Goal: Task Accomplishment & Management: Manage account settings

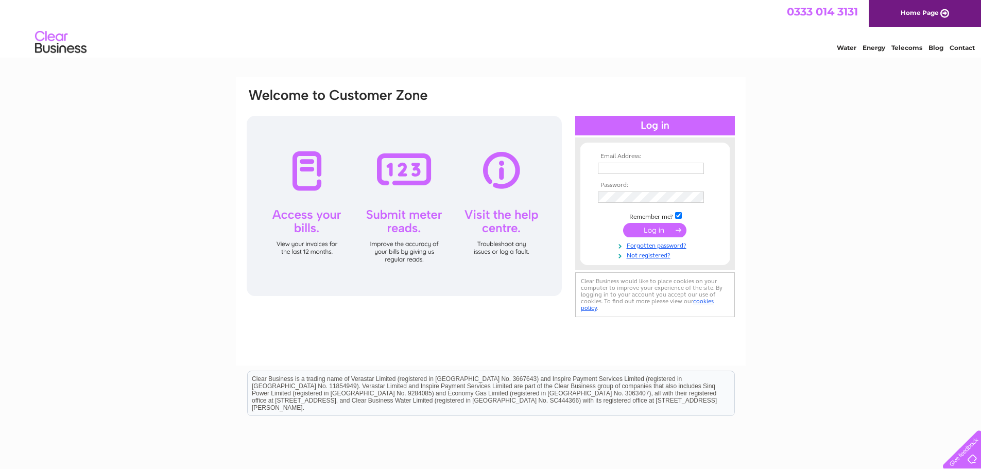
type input "Accounts@kilmarnockfc.co.uk"
click at [663, 230] on input "submit" at bounding box center [654, 230] width 63 height 14
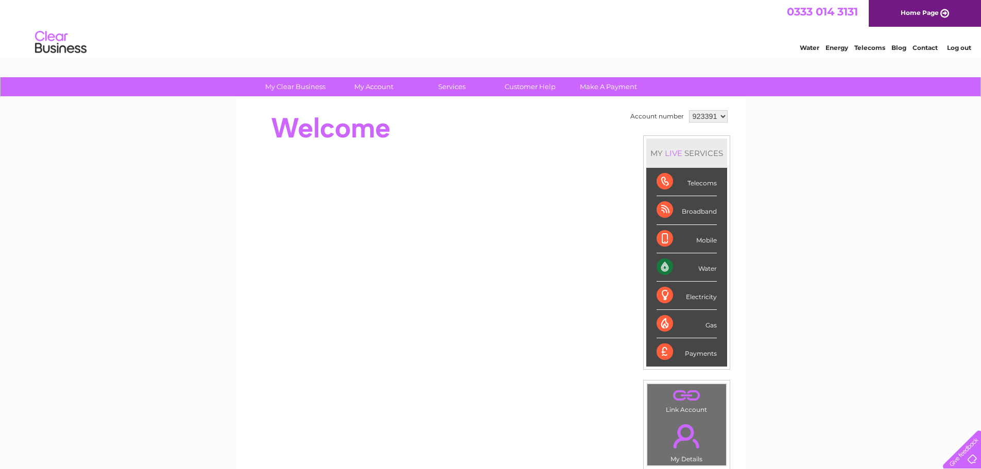
click at [707, 266] on div "Water" at bounding box center [686, 267] width 60 height 28
click at [711, 116] on select "923391 923392" at bounding box center [708, 116] width 39 height 12
click at [689, 110] on select "923391 923392" at bounding box center [708, 116] width 39 height 12
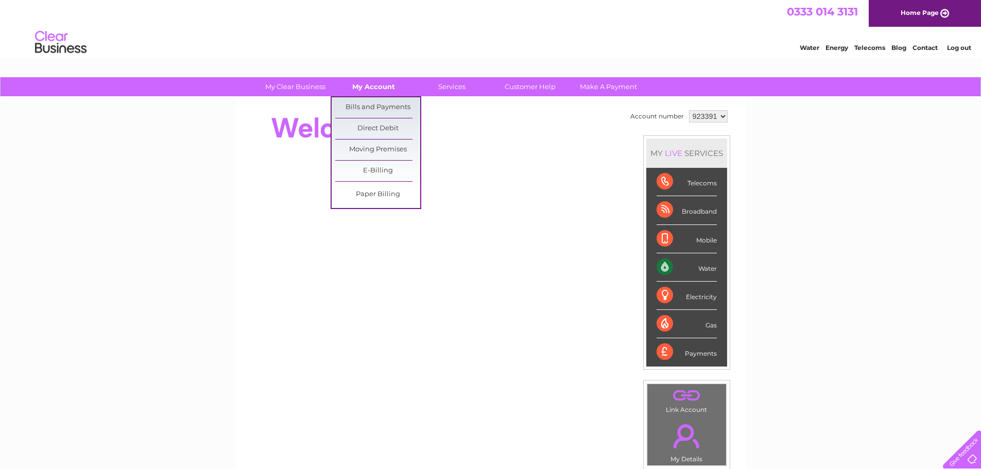
click at [373, 86] on link "My Account" at bounding box center [373, 86] width 85 height 19
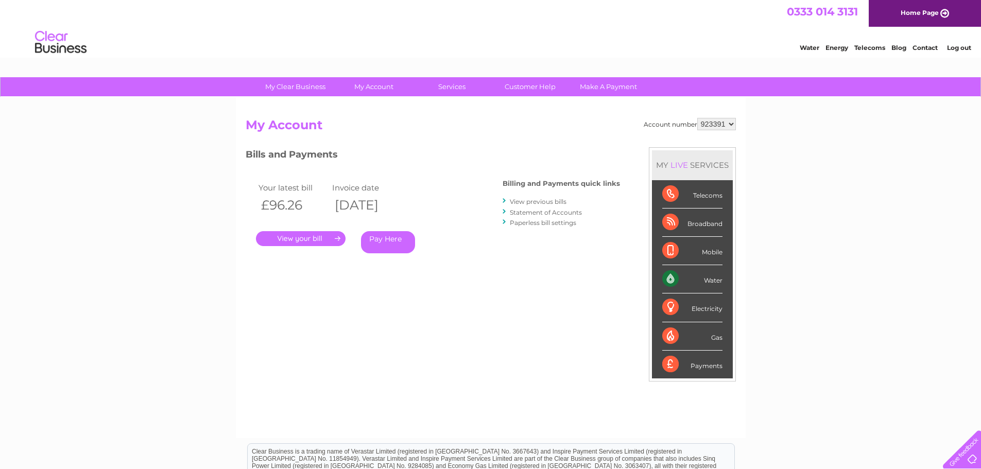
click at [309, 235] on link "." at bounding box center [301, 238] width 90 height 15
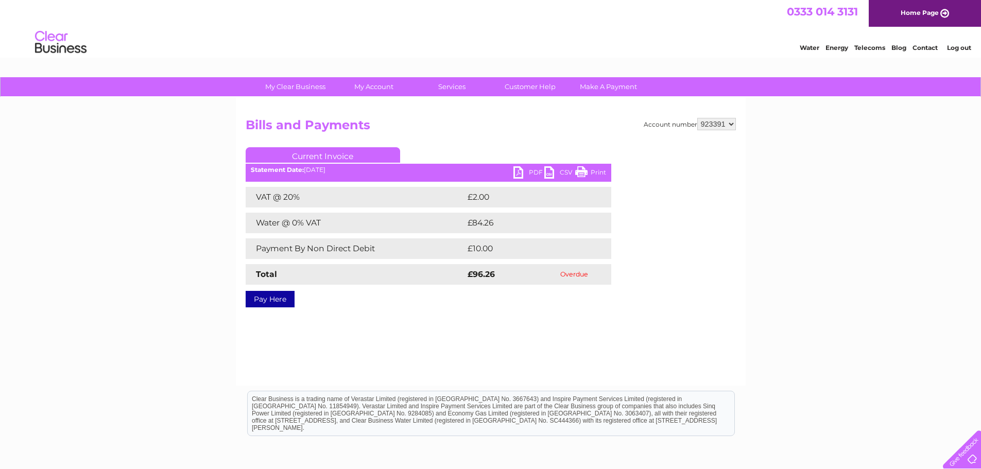
click at [519, 175] on link "PDF" at bounding box center [528, 173] width 31 height 15
click at [724, 118] on select "923391 923392" at bounding box center [716, 124] width 39 height 12
select select "923392"
click at [697, 118] on select "923391 923392" at bounding box center [716, 124] width 39 height 12
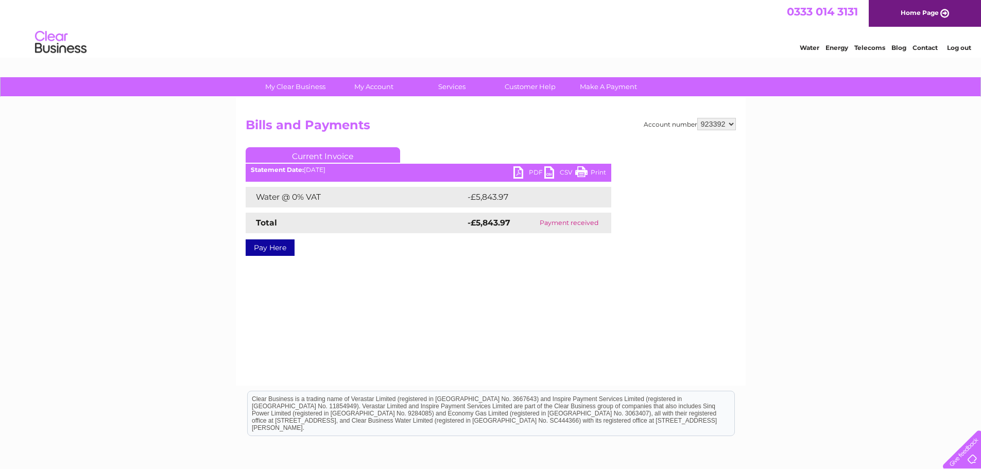
click at [519, 172] on link "PDF" at bounding box center [528, 173] width 31 height 15
click at [528, 89] on link "Customer Help" at bounding box center [530, 86] width 85 height 19
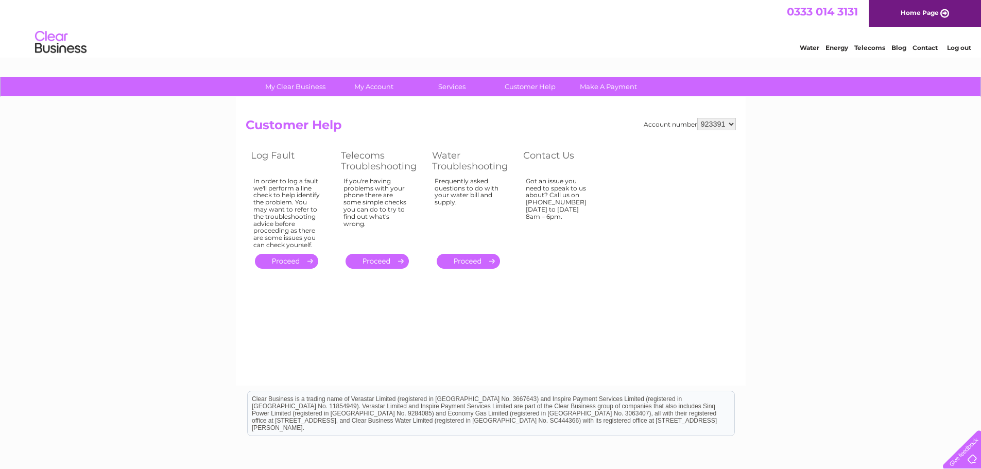
click at [728, 127] on select "923391 923392" at bounding box center [716, 124] width 39 height 12
select select "923392"
click at [697, 118] on select "923391 923392" at bounding box center [716, 124] width 39 height 12
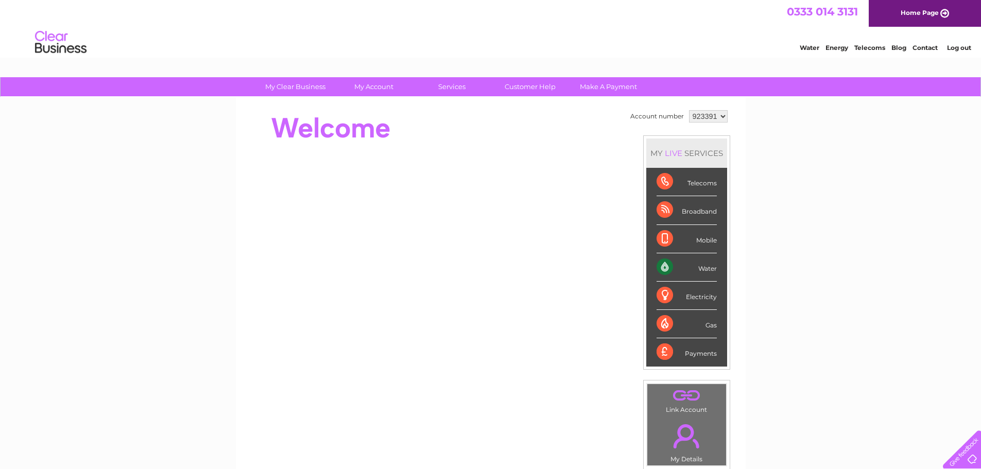
click at [723, 119] on select "923391 923392" at bounding box center [708, 116] width 39 height 12
select select "923392"
click at [689, 110] on select "923391 923392" at bounding box center [708, 116] width 39 height 12
click at [381, 93] on link "My Account" at bounding box center [373, 86] width 85 height 19
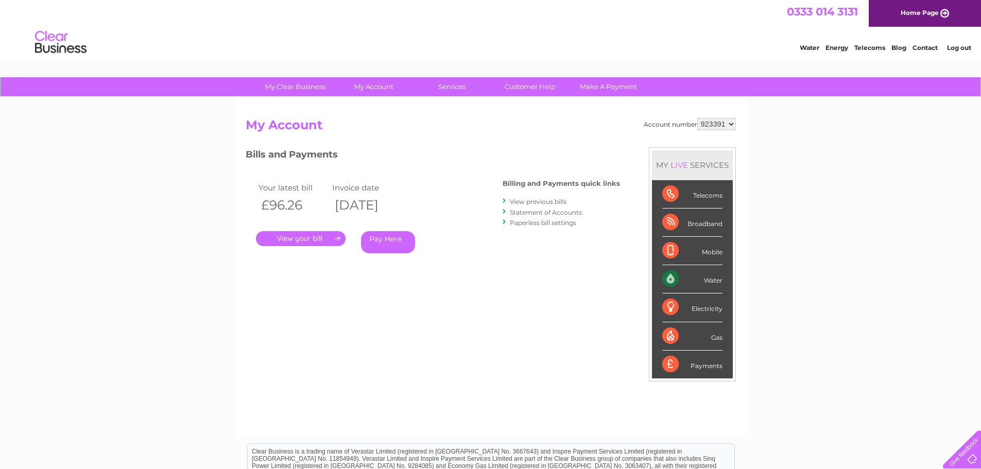
click at [713, 128] on select "923391 923392" at bounding box center [716, 124] width 39 height 12
select select "923392"
click at [697, 118] on select "923391 923392" at bounding box center [716, 124] width 39 height 12
click at [315, 237] on link "." at bounding box center [301, 238] width 90 height 15
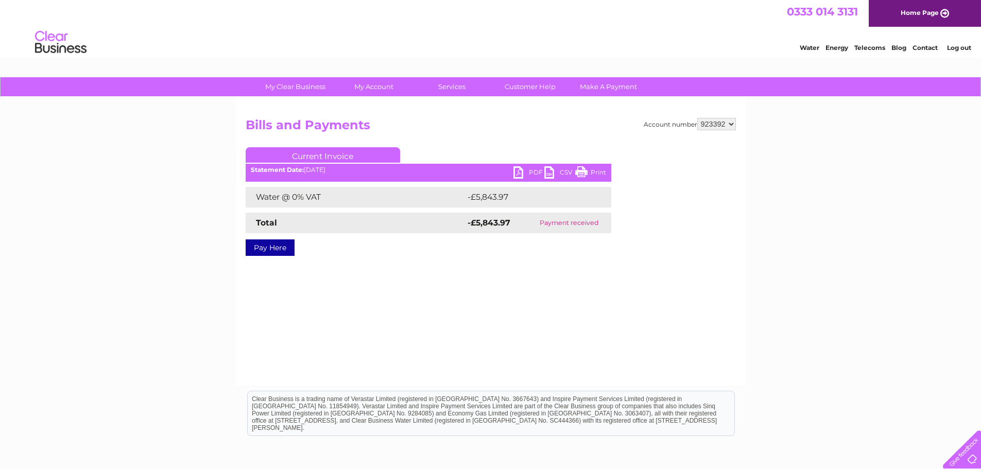
click at [522, 172] on link "PDF" at bounding box center [528, 173] width 31 height 15
click at [522, 174] on link "PDF" at bounding box center [528, 173] width 31 height 15
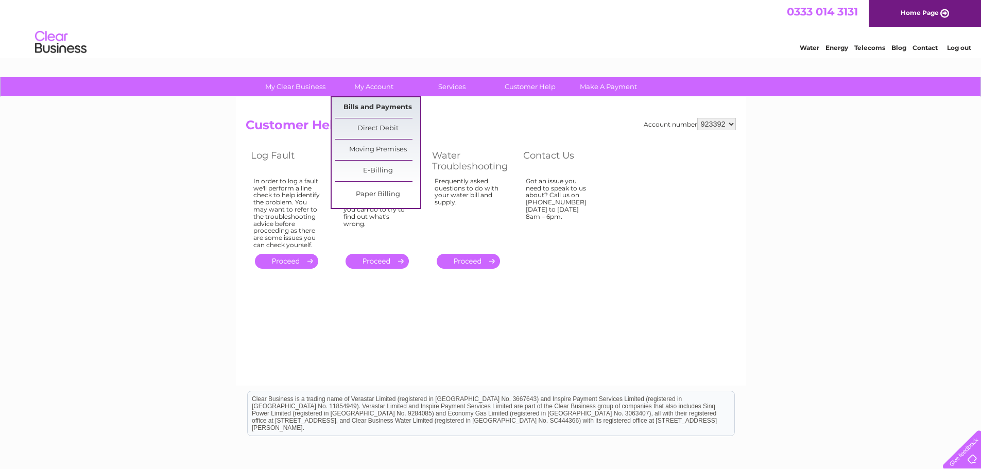
click at [388, 108] on link "Bills and Payments" at bounding box center [377, 107] width 85 height 21
click at [388, 107] on link "Bills and Payments" at bounding box center [377, 107] width 85 height 21
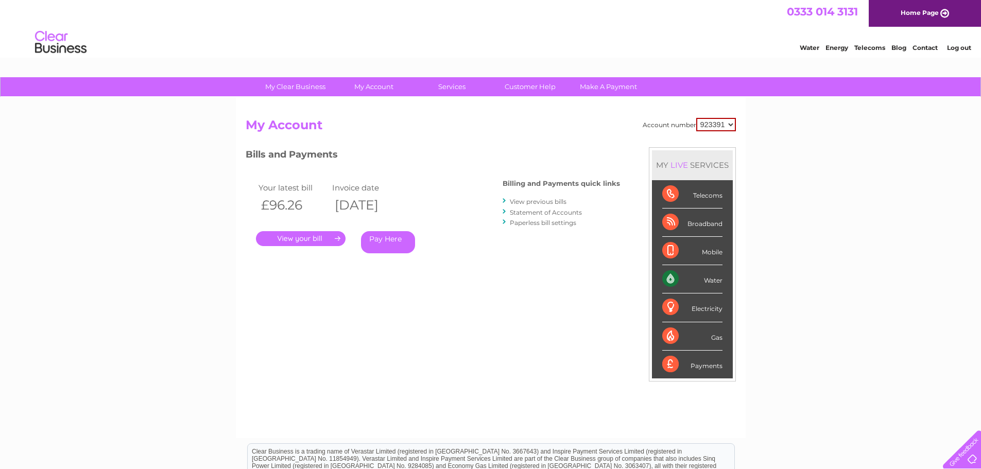
click at [732, 118] on select "923391 923392" at bounding box center [716, 124] width 40 height 13
select select "923392"
click at [696, 118] on select "923391 923392" at bounding box center [716, 124] width 40 height 13
click at [456, 131] on h2 "My Account" at bounding box center [491, 128] width 490 height 20
click at [311, 241] on link "." at bounding box center [301, 238] width 90 height 15
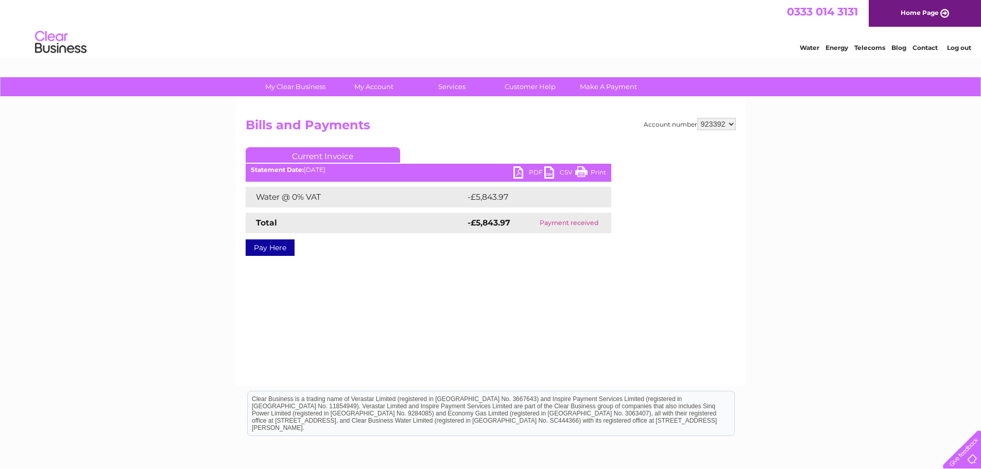
click at [372, 266] on div "Account number 923391 923392 Bills and Payments Current Invoice PDF CSV Print S…" at bounding box center [491, 194] width 490 height 153
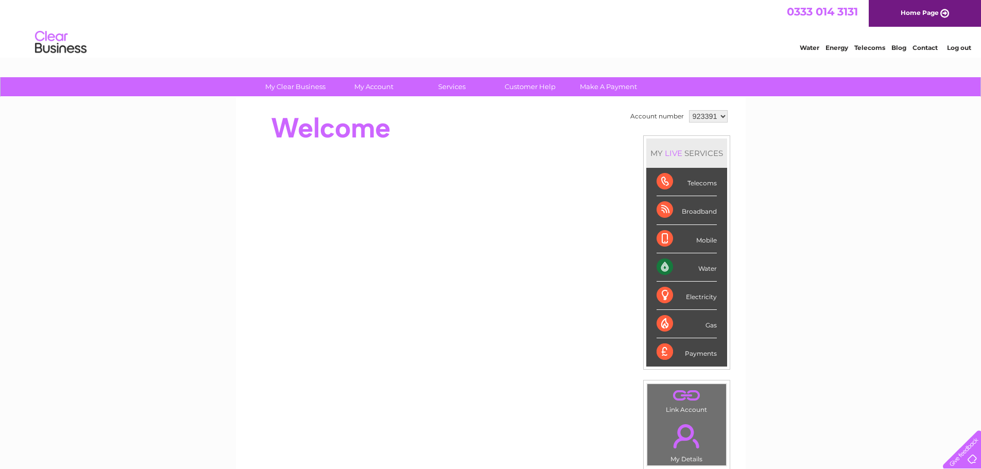
click at [707, 350] on div "Payments" at bounding box center [686, 352] width 60 height 28
click at [651, 353] on li "Payments" at bounding box center [686, 352] width 81 height 28
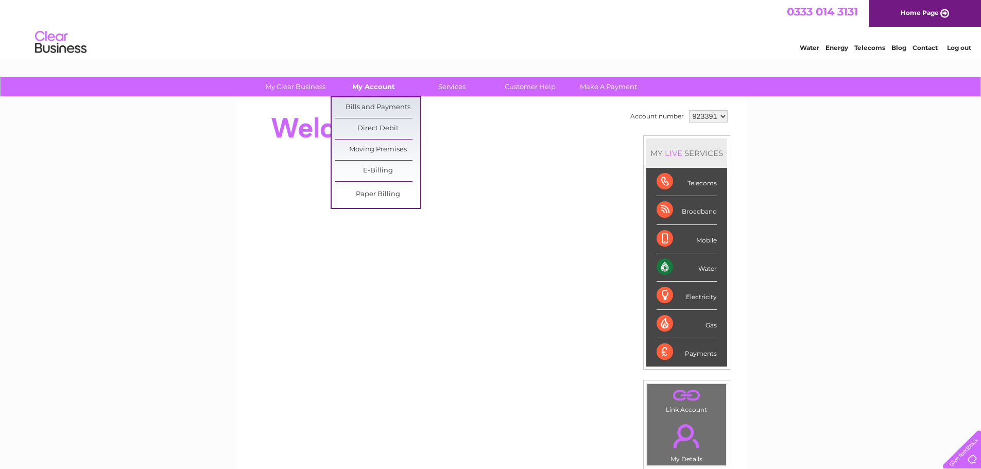
click at [374, 85] on link "My Account" at bounding box center [373, 86] width 85 height 19
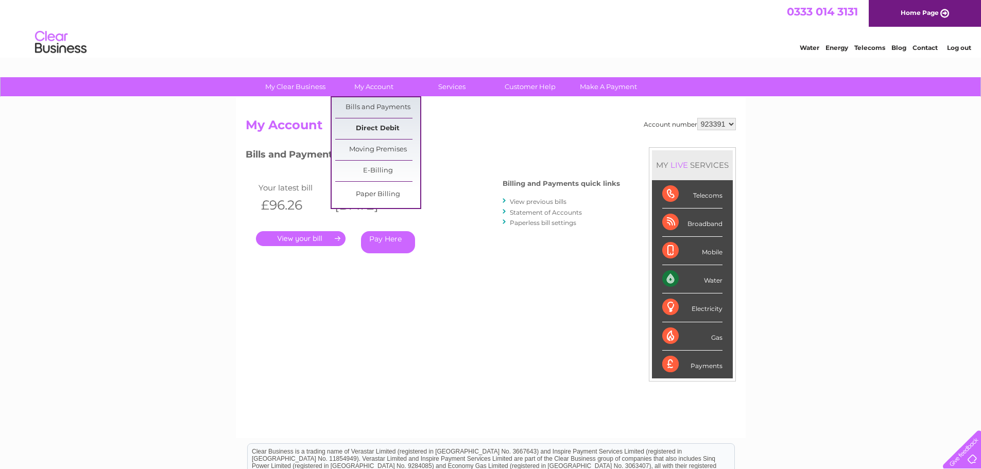
click at [376, 129] on link "Direct Debit" at bounding box center [377, 128] width 85 height 21
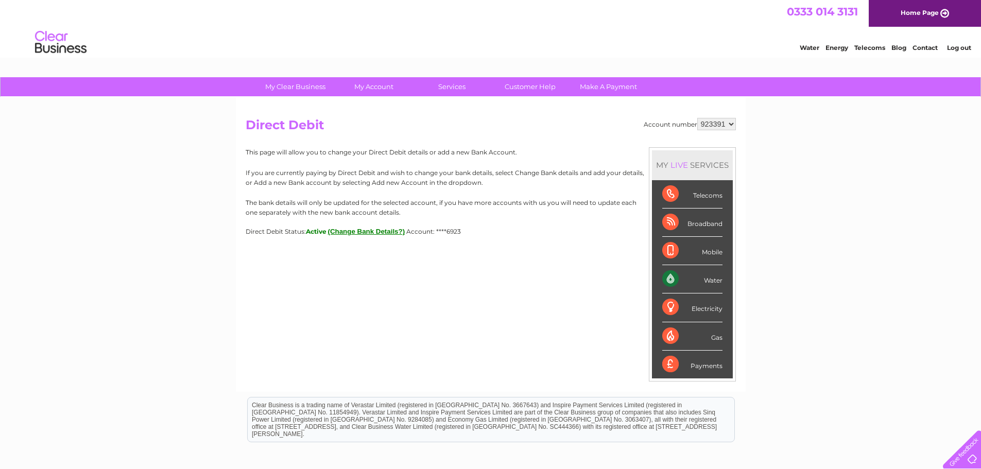
click at [346, 232] on button "(Change Bank Details?)" at bounding box center [366, 232] width 77 height 8
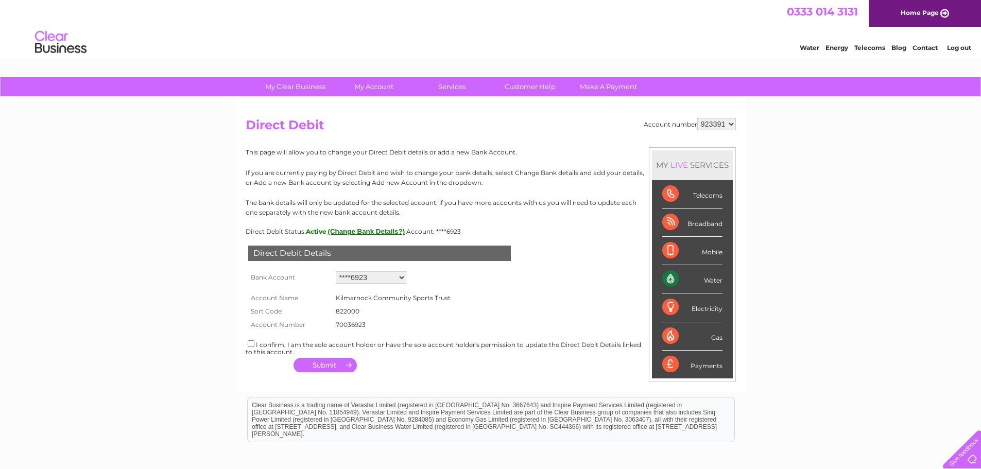
click at [385, 280] on select "Add new account ****6923 ****9293 ****9293 ****9293" at bounding box center [371, 277] width 71 height 12
click at [480, 273] on div "Direct Debit Details Bank Account Add new account ****6923 ****9293 ****9293 **…" at bounding box center [491, 305] width 490 height 141
click at [384, 228] on button "(Change Bank Details?)" at bounding box center [366, 232] width 77 height 8
click at [390, 229] on button "(Change Bank Details?)" at bounding box center [366, 232] width 77 height 8
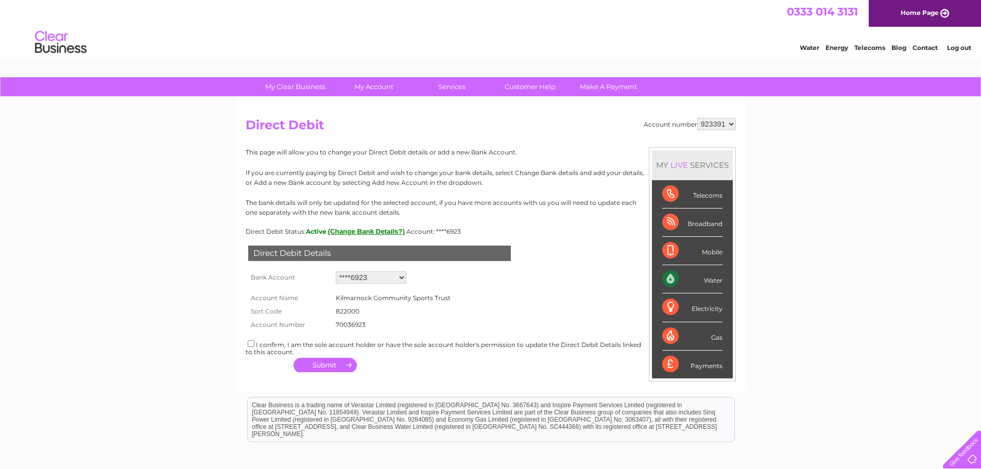
click at [390, 229] on button "(Change Bank Details?)" at bounding box center [366, 232] width 77 height 8
click at [362, 276] on select "Add new account ****6923 ****9293 ****9293 ****9293" at bounding box center [371, 277] width 71 height 12
select select "0"
click at [336, 271] on select "Add new account ****6923 ****9293 ****9293 ****9293" at bounding box center [371, 277] width 71 height 12
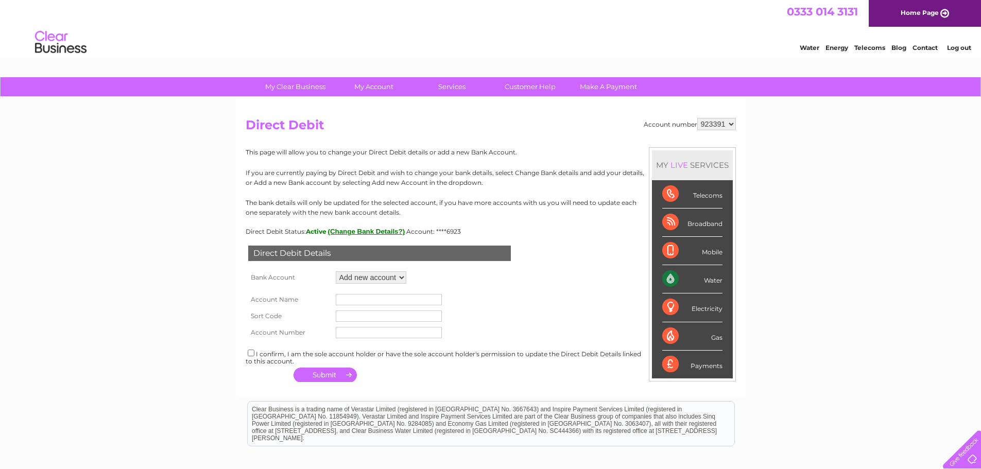
click at [353, 296] on input "text" at bounding box center [389, 299] width 106 height 11
click at [385, 299] on input "text" at bounding box center [389, 299] width 106 height 11
type input "T"
type input "The Killi"
click at [477, 302] on form "Account Name The Killi Sort Code Account Number" at bounding box center [491, 313] width 490 height 55
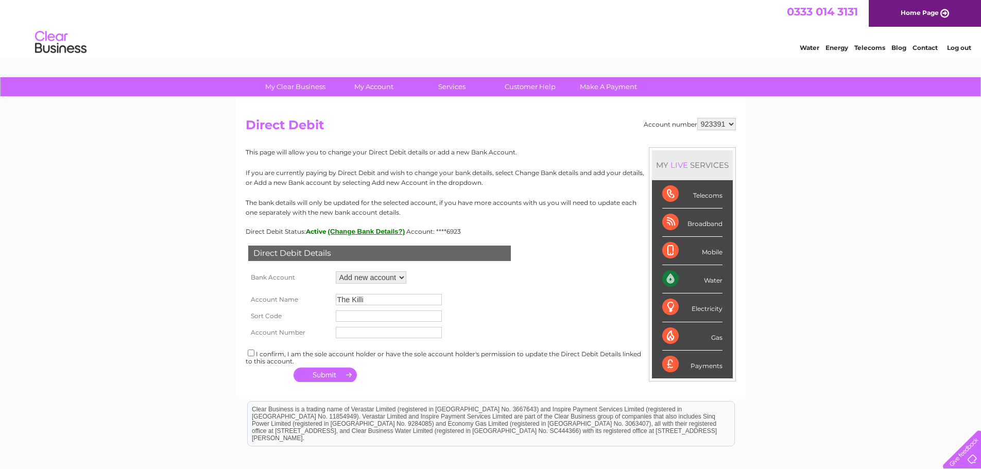
click at [411, 300] on input "The Killi" at bounding box center [389, 299] width 106 height 11
click at [388, 298] on input "The Killi" at bounding box center [389, 299] width 106 height 11
click at [386, 277] on select "Add new account ****6923 ****9293 ****9293 ****9293" at bounding box center [371, 277] width 71 height 12
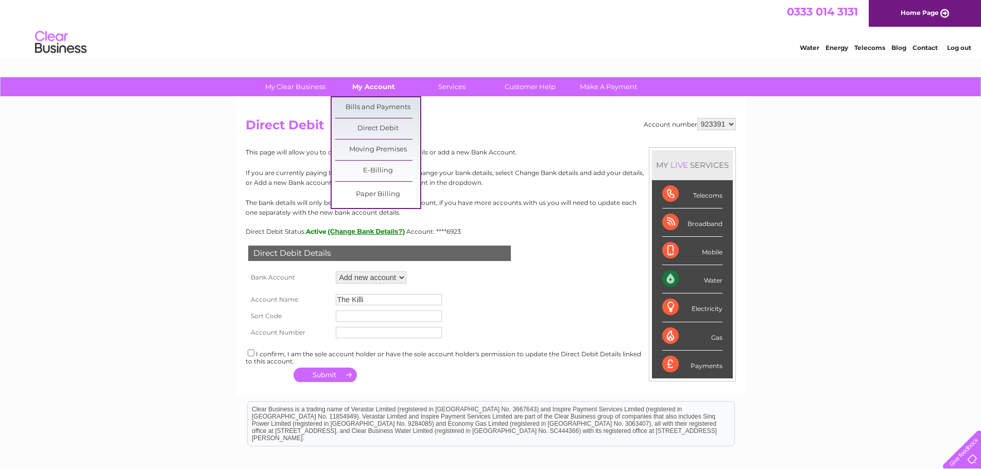
click at [369, 89] on link "My Account" at bounding box center [373, 86] width 85 height 19
click at [370, 105] on link "Bills and Payments" at bounding box center [377, 107] width 85 height 21
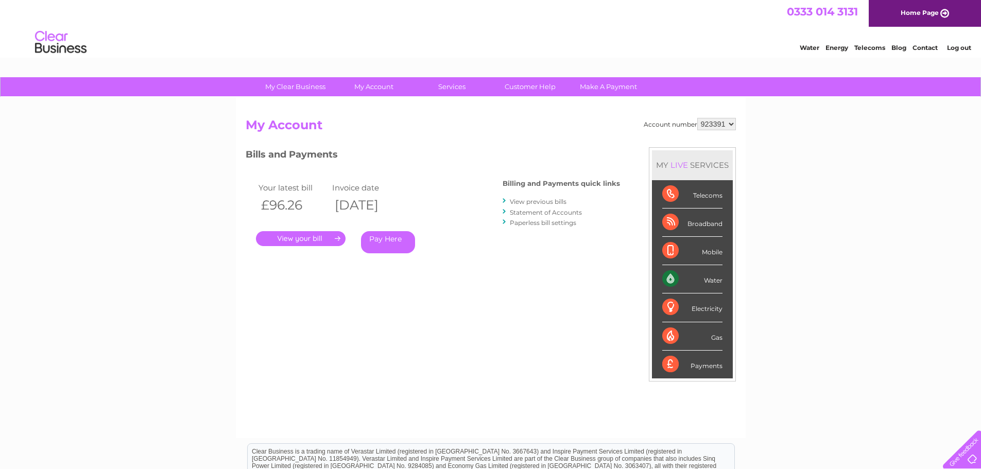
click at [300, 238] on link "." at bounding box center [301, 238] width 90 height 15
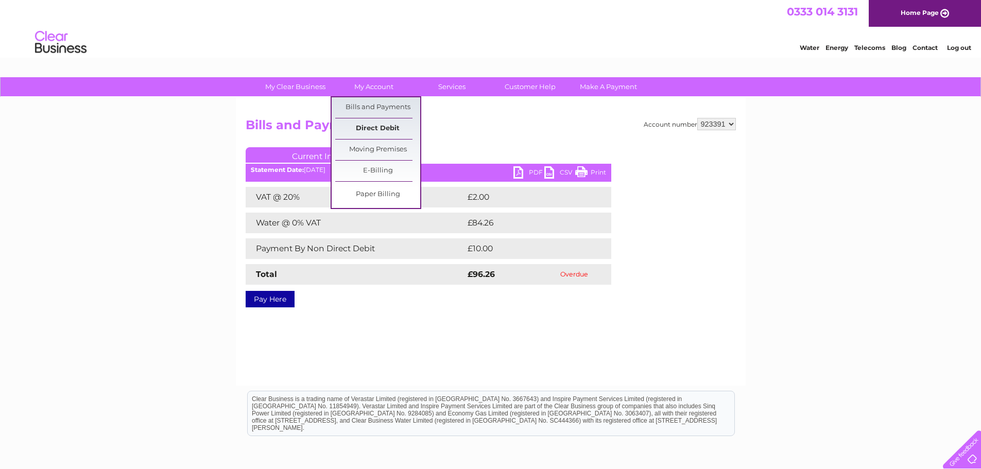
click at [375, 123] on link "Direct Debit" at bounding box center [377, 128] width 85 height 21
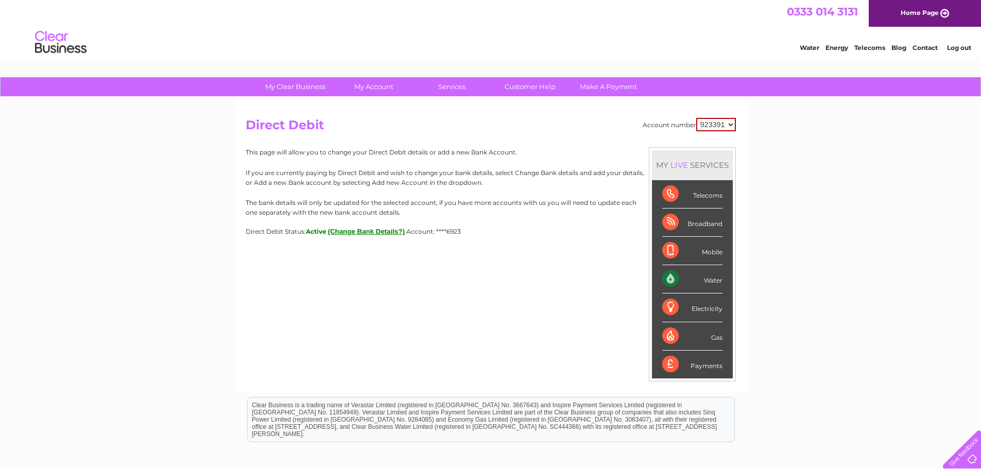
click at [385, 235] on button "(Change Bank Details?)" at bounding box center [366, 232] width 77 height 8
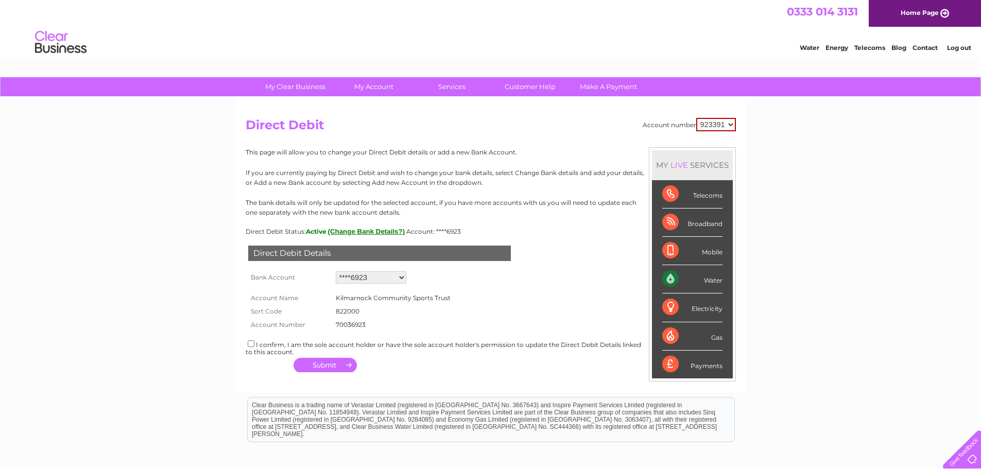
click at [386, 280] on select "Add new account ****6923 ****9293 ****9293 ****9293" at bounding box center [371, 277] width 71 height 12
select select "0"
click at [336, 271] on select "Add new account ****6923 ****9293 ****9293 ****9293" at bounding box center [371, 277] width 71 height 12
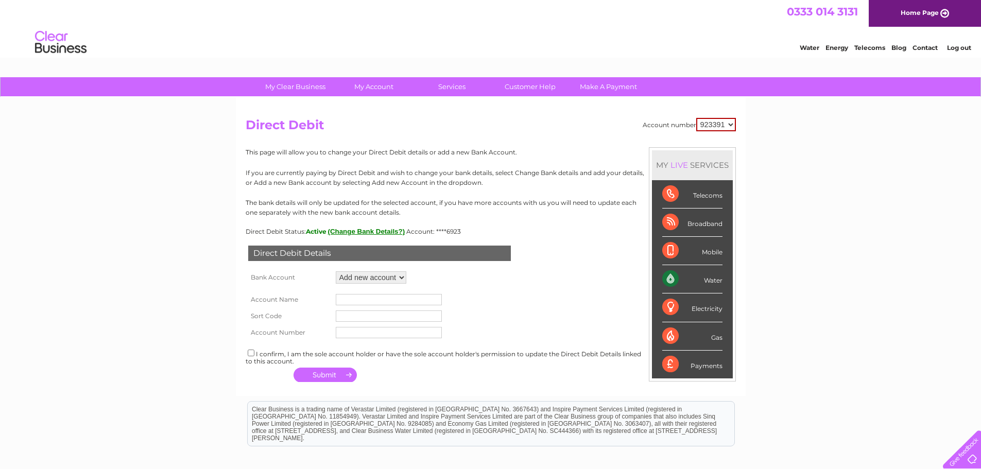
click at [366, 293] on td at bounding box center [388, 299] width 111 height 16
click at [367, 297] on input "text" at bounding box center [389, 299] width 106 height 11
type input "Kilmarnock Community Sports Trust"
click at [363, 314] on input "text" at bounding box center [389, 315] width 106 height 11
type input "822000"
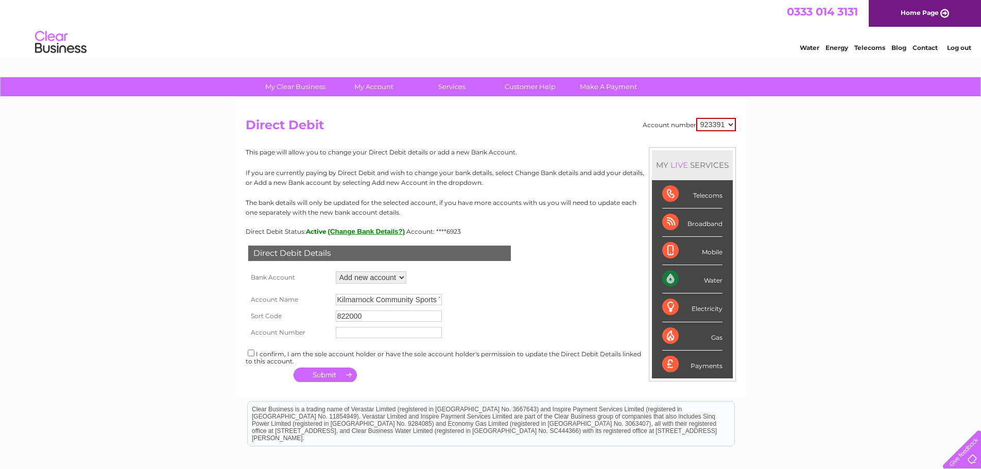
click at [393, 335] on input "text" at bounding box center [389, 332] width 106 height 11
type input "50038824"
click at [266, 354] on div "I confirm, I am the sole account holder or have the sole account holder's permi…" at bounding box center [491, 356] width 490 height 17
click at [248, 353] on input "checkbox" at bounding box center [251, 353] width 7 height 7
checkbox input "true"
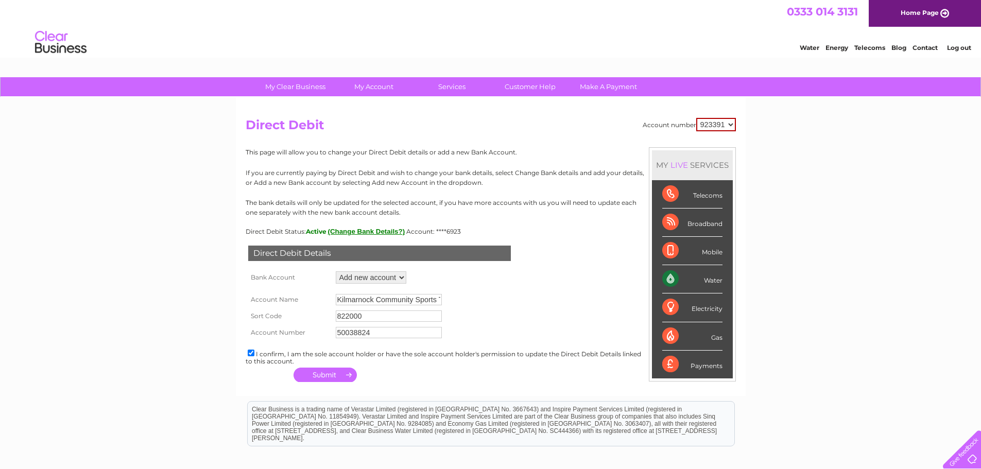
click at [327, 380] on button "button" at bounding box center [324, 375] width 63 height 14
